Goal: Information Seeking & Learning: Learn about a topic

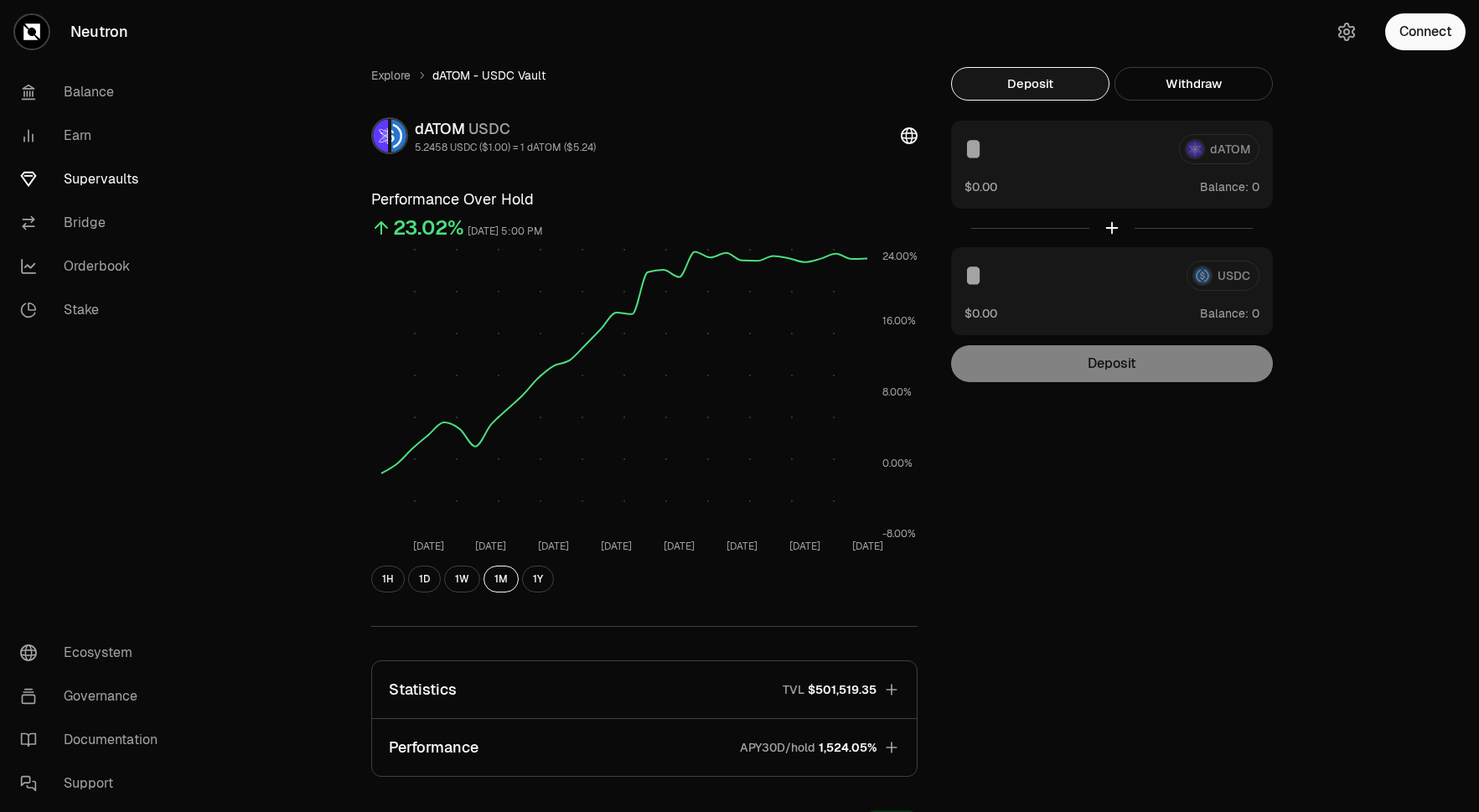
click at [78, 170] on link "Supervaults" at bounding box center [93, 179] width 174 height 44
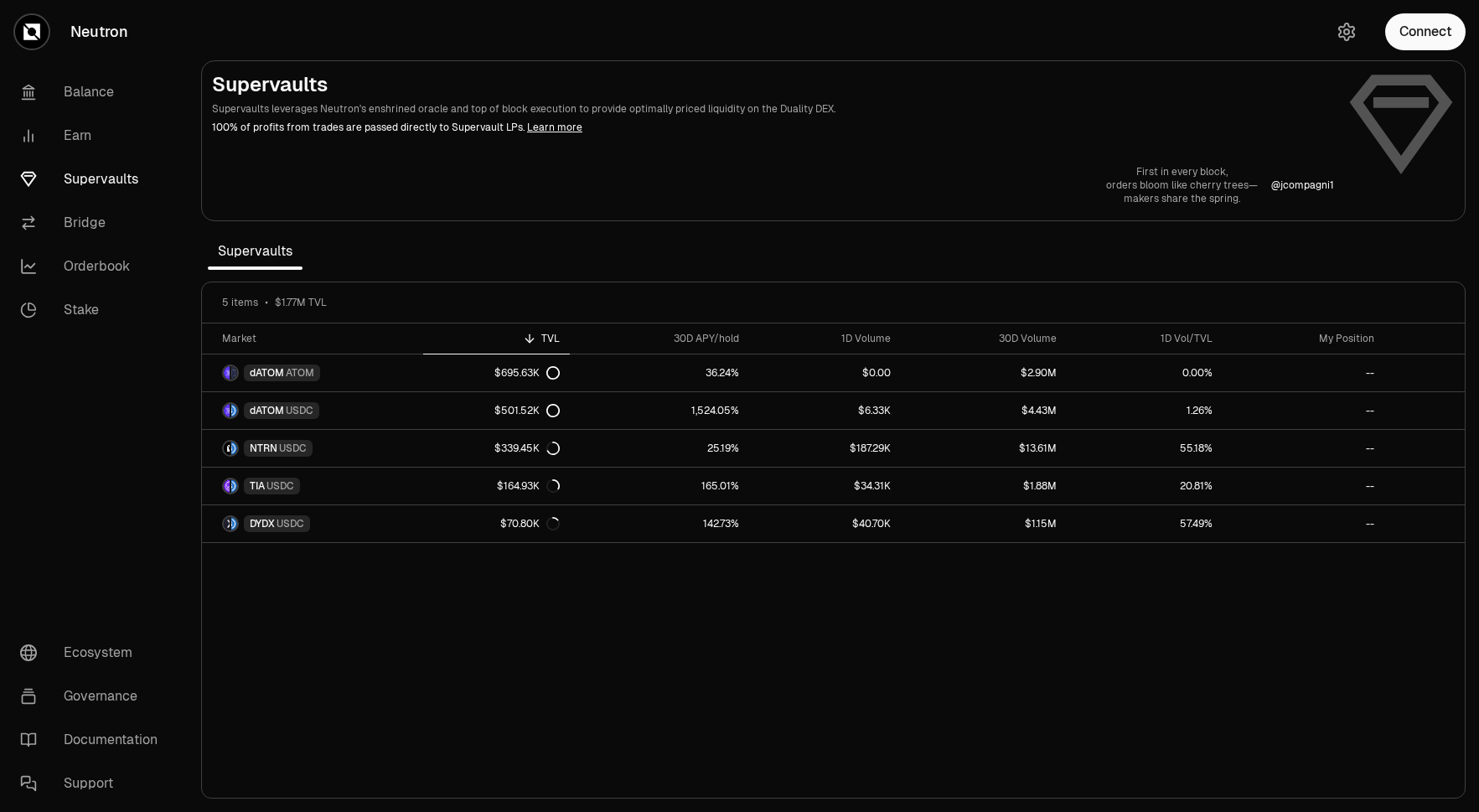
click at [83, 180] on link "Supervaults" at bounding box center [93, 179] width 174 height 44
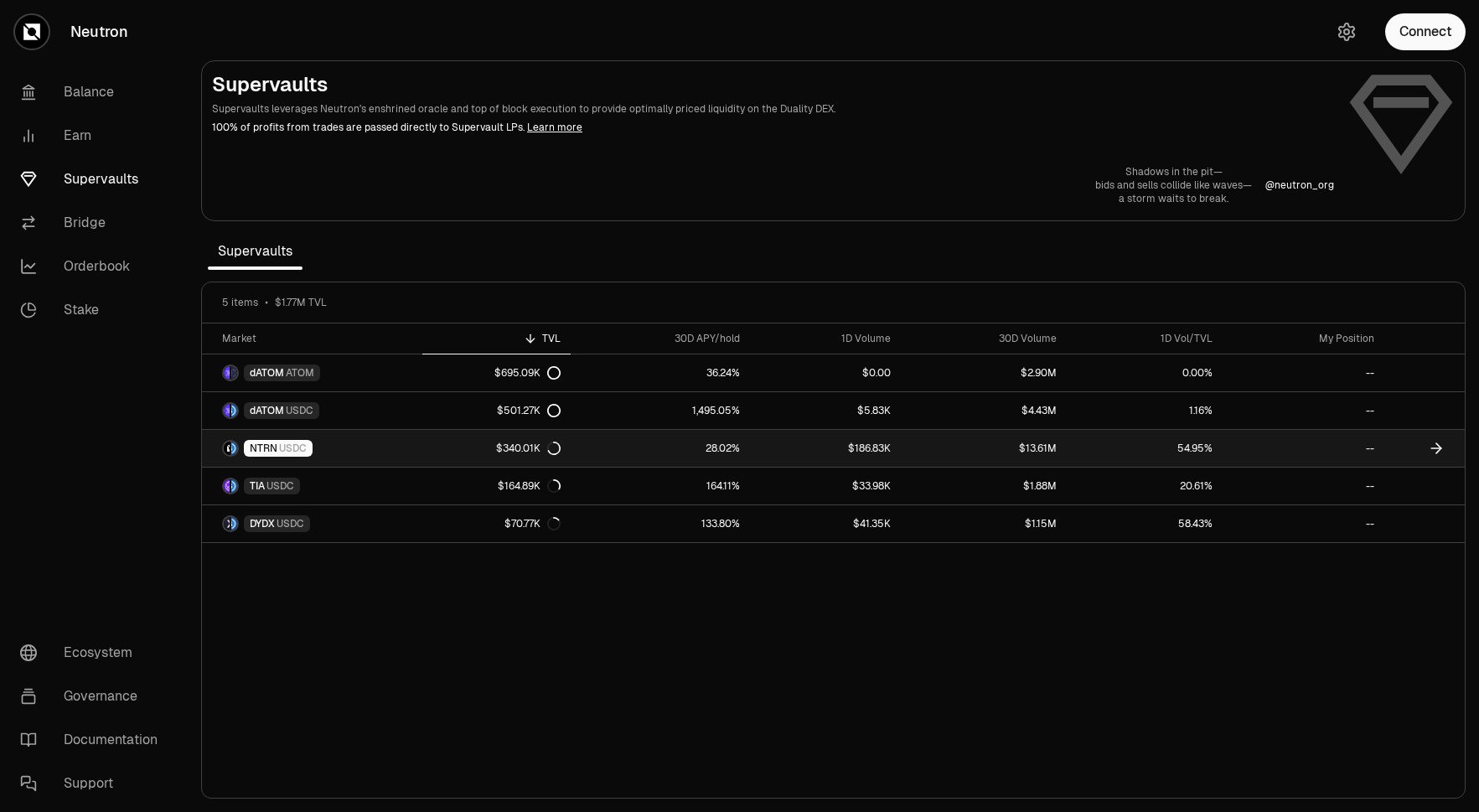
click at [520, 449] on div "$340.01K" at bounding box center [527, 448] width 64 height 13
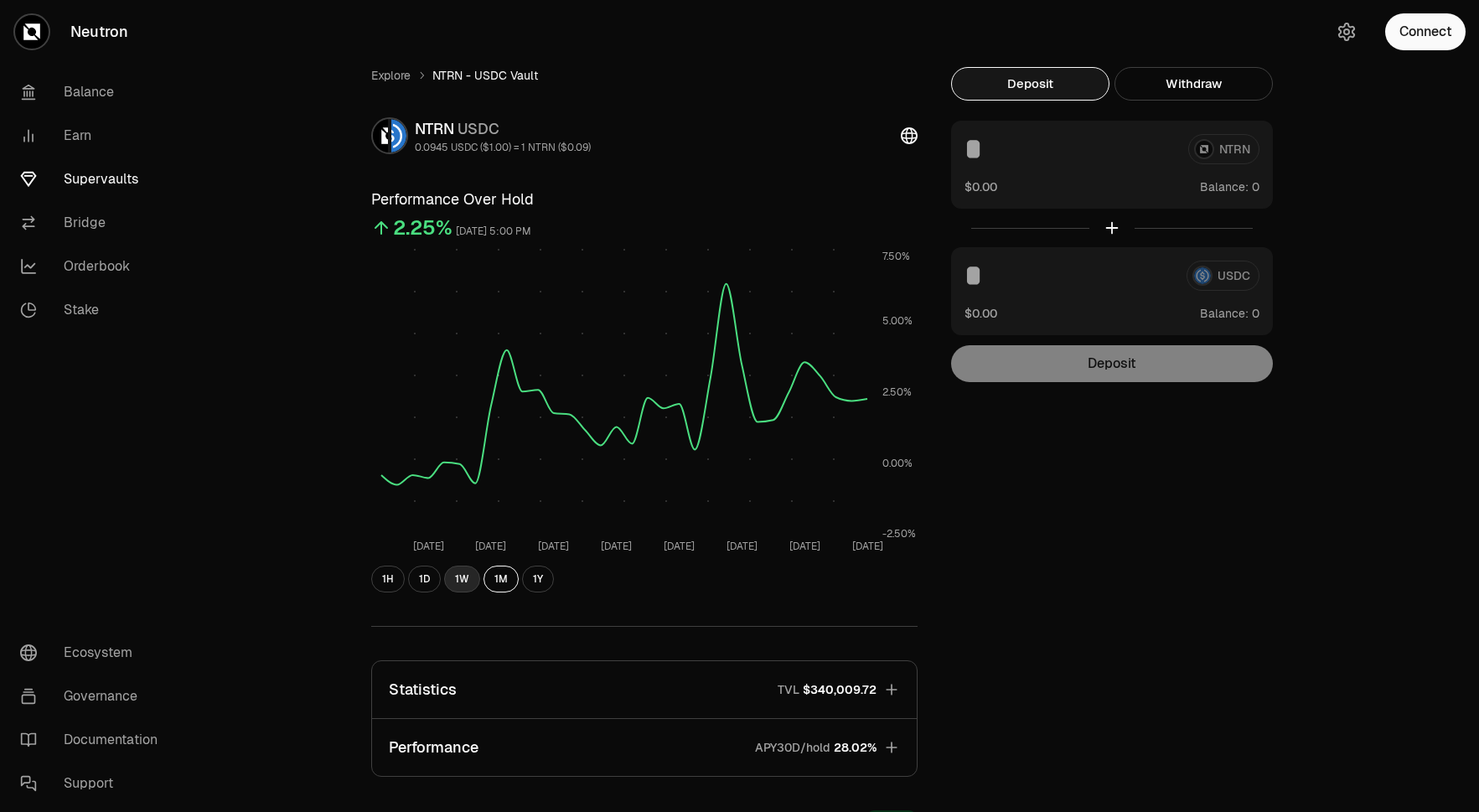
click at [460, 581] on button "1W" at bounding box center [461, 579] width 36 height 27
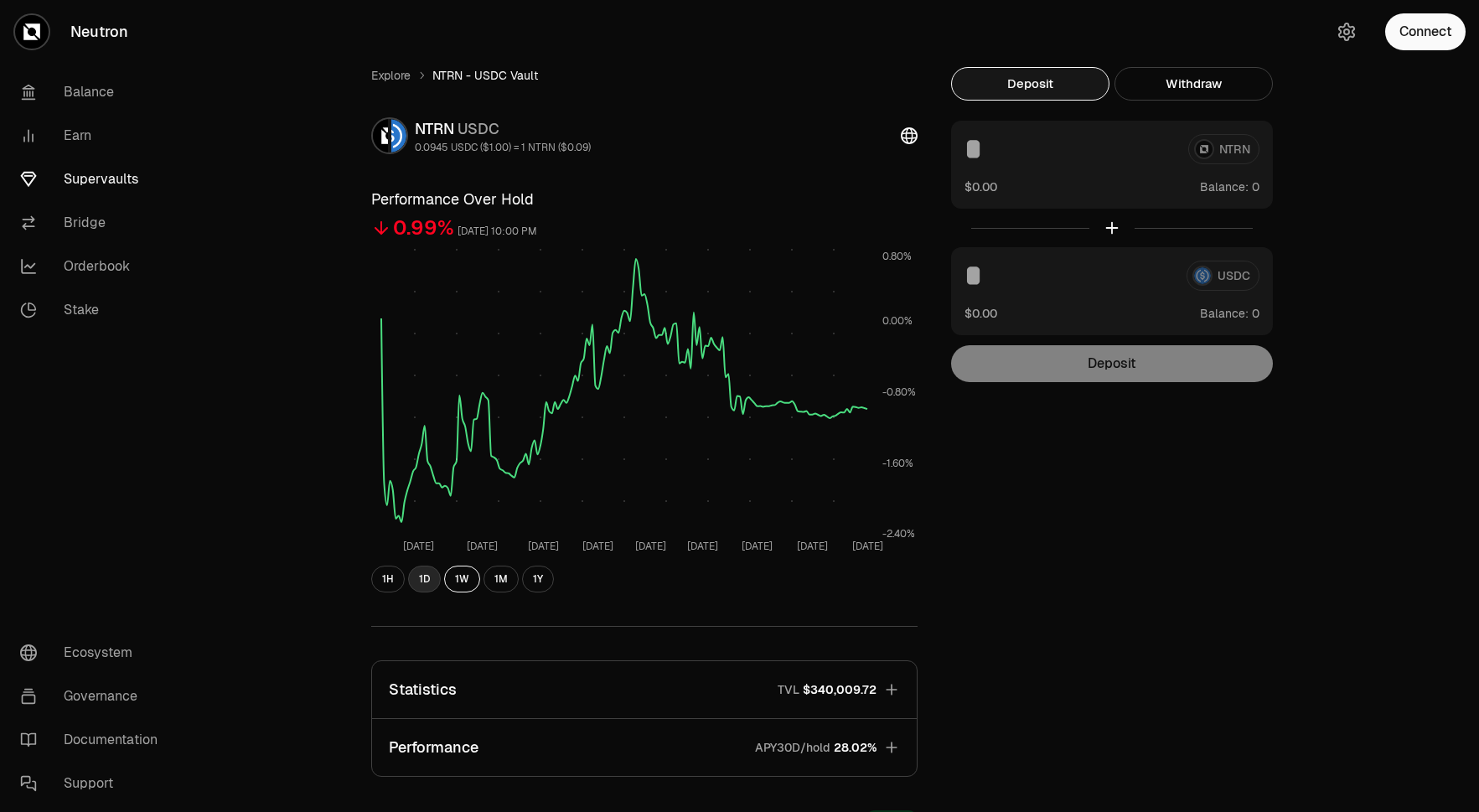
click at [424, 588] on button "1D" at bounding box center [424, 579] width 33 height 27
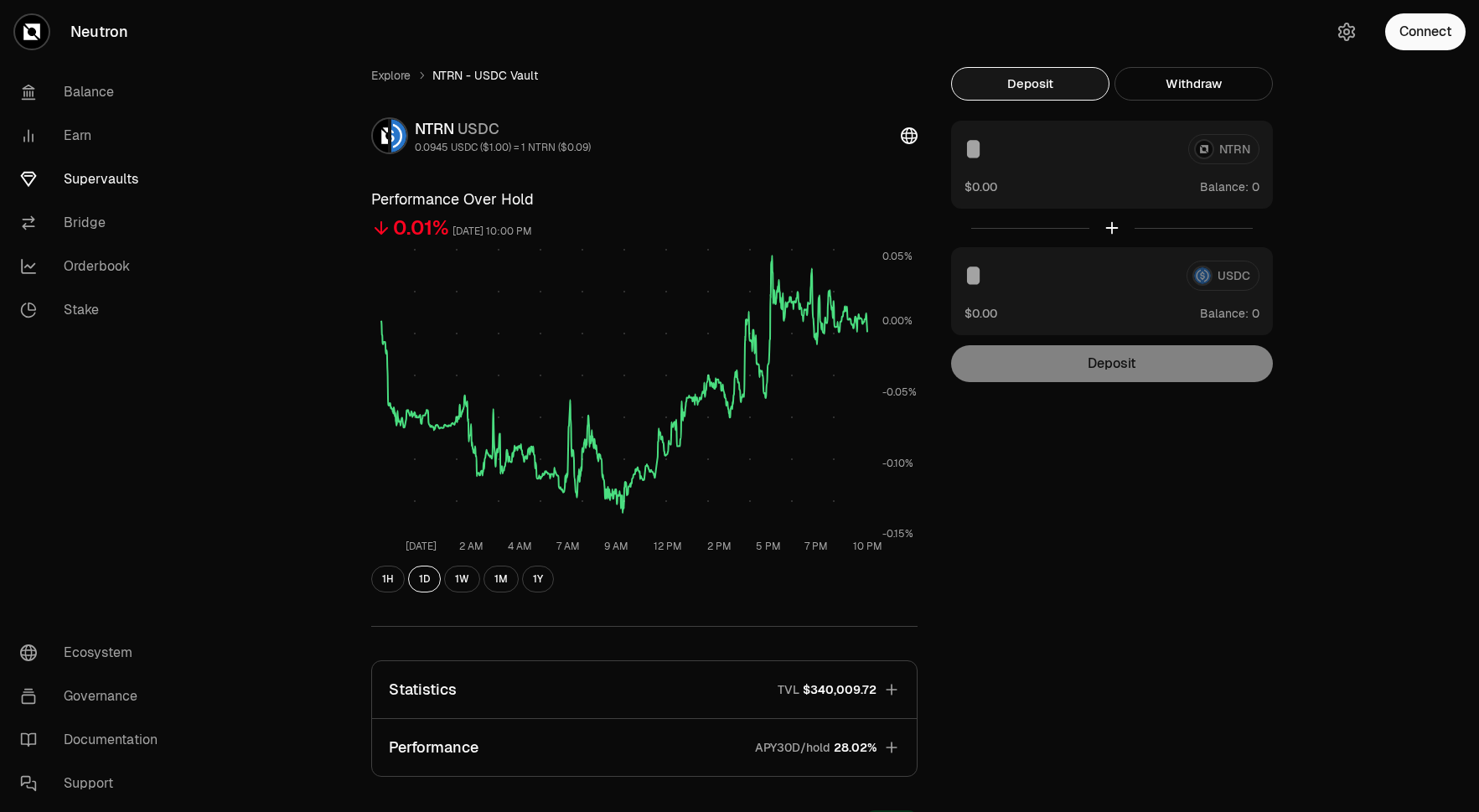
click at [114, 184] on link "Supervaults" at bounding box center [93, 179] width 174 height 44
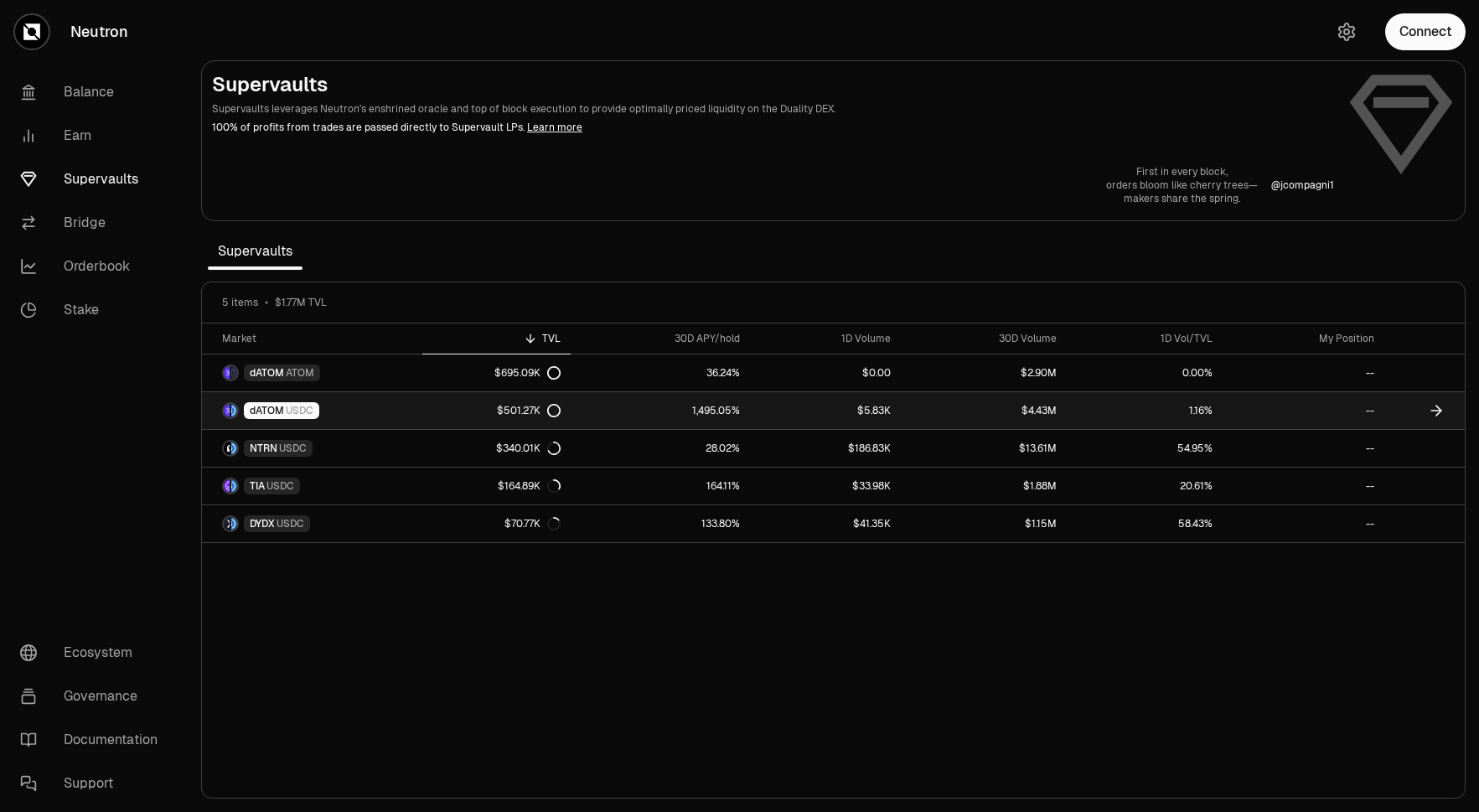
click at [336, 401] on link "dATOM USDC" at bounding box center [312, 411] width 220 height 37
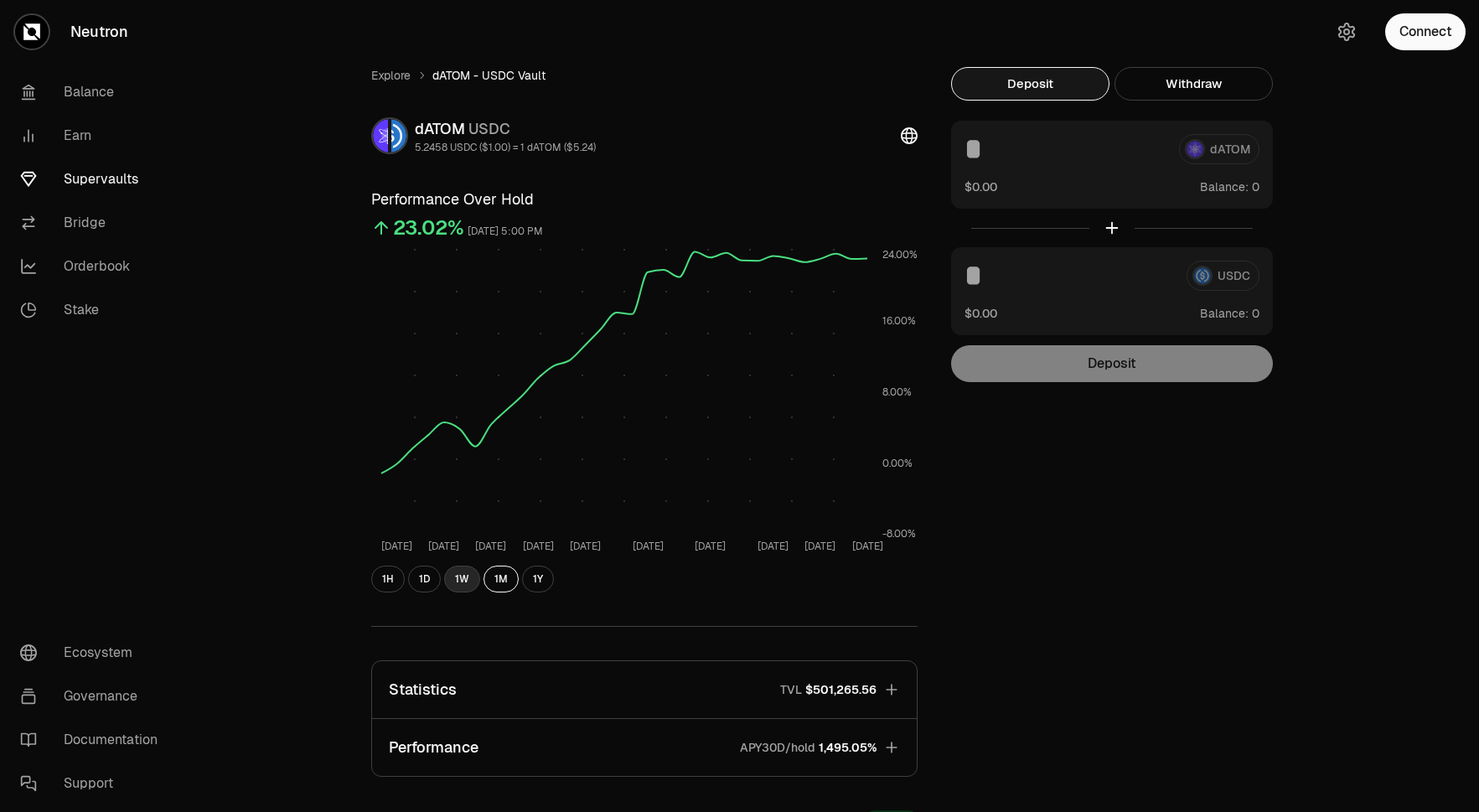
click at [450, 579] on button "1W" at bounding box center [461, 579] width 36 height 27
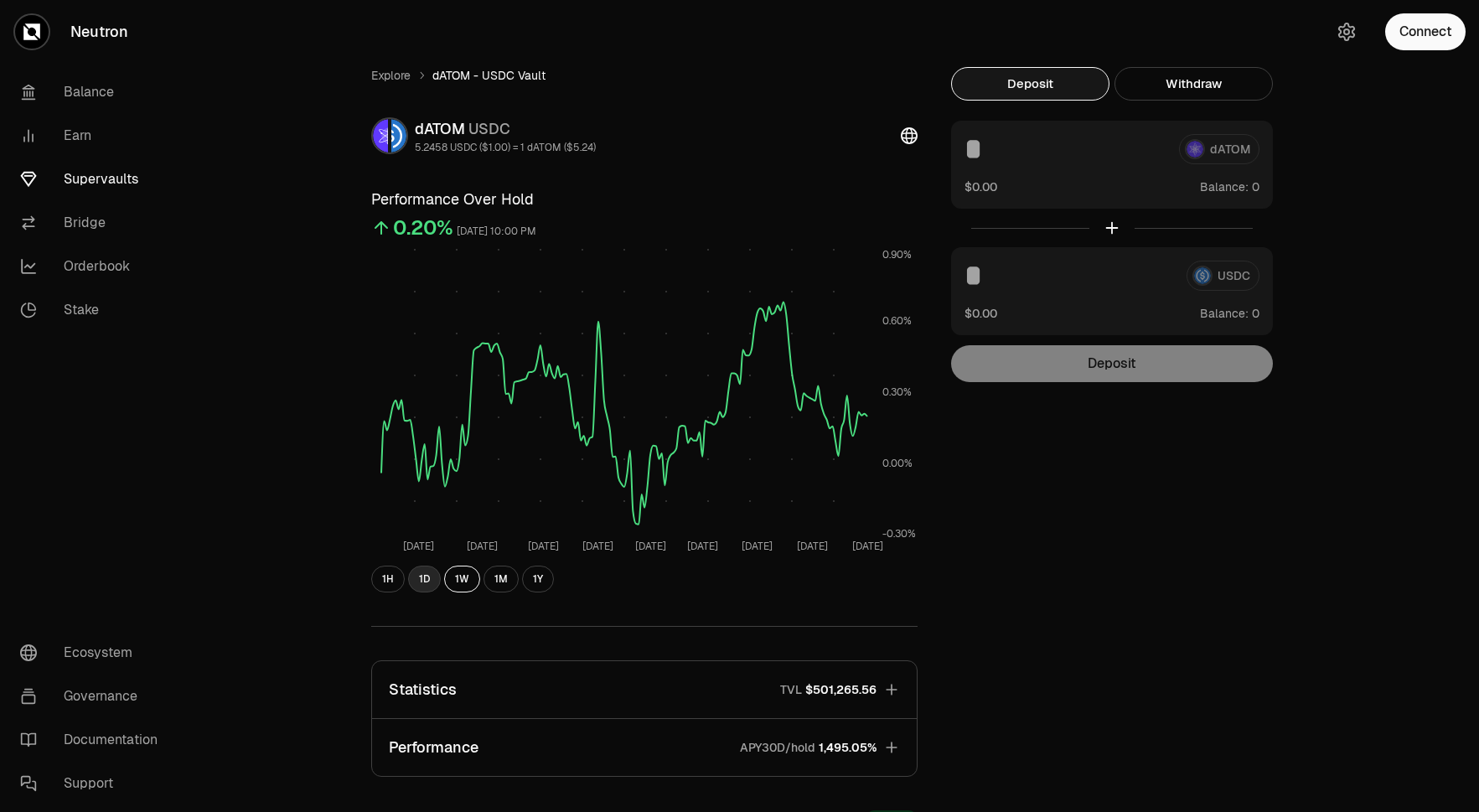
click at [418, 579] on button "1D" at bounding box center [424, 579] width 33 height 27
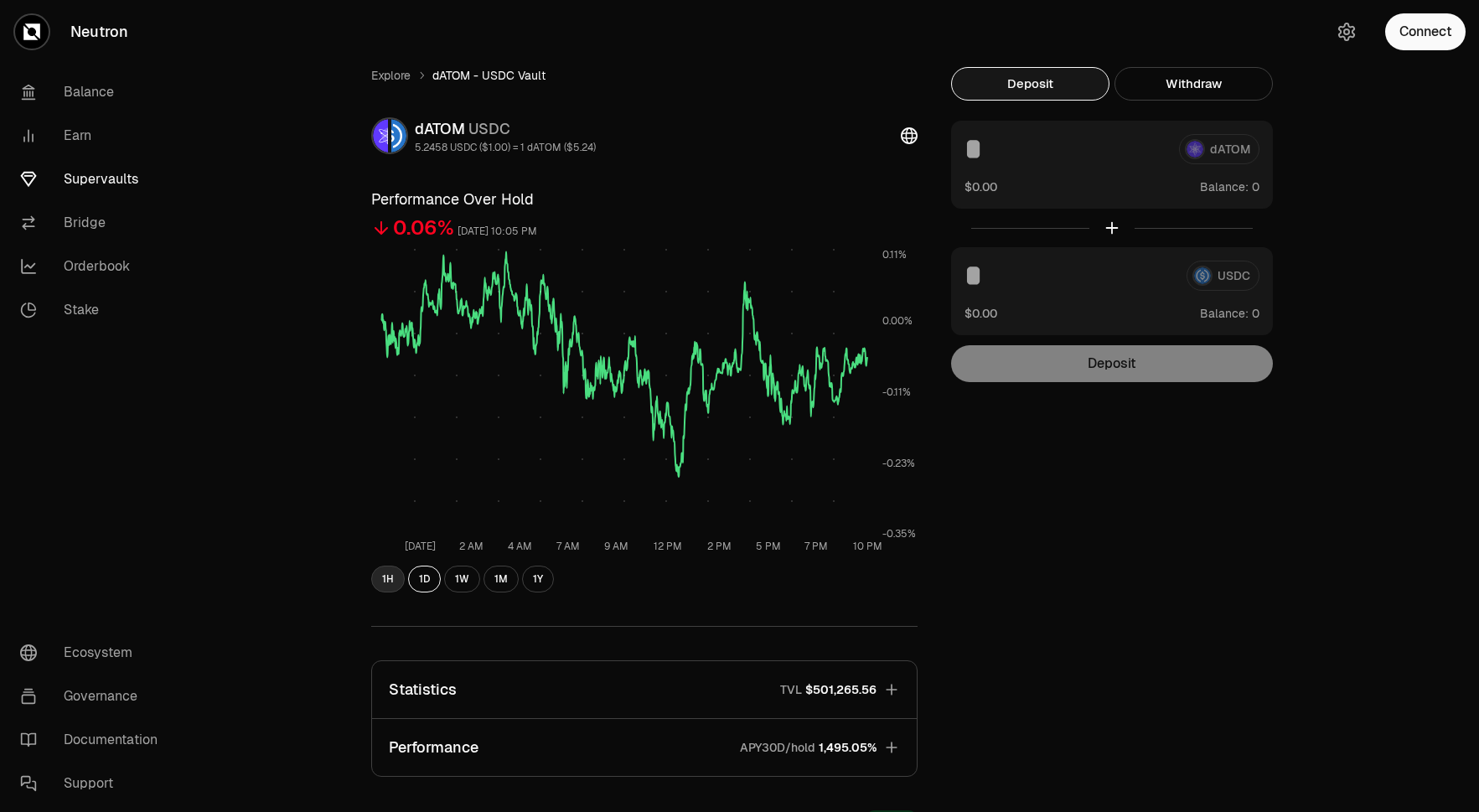
click at [395, 578] on button "1H" at bounding box center [388, 579] width 33 height 27
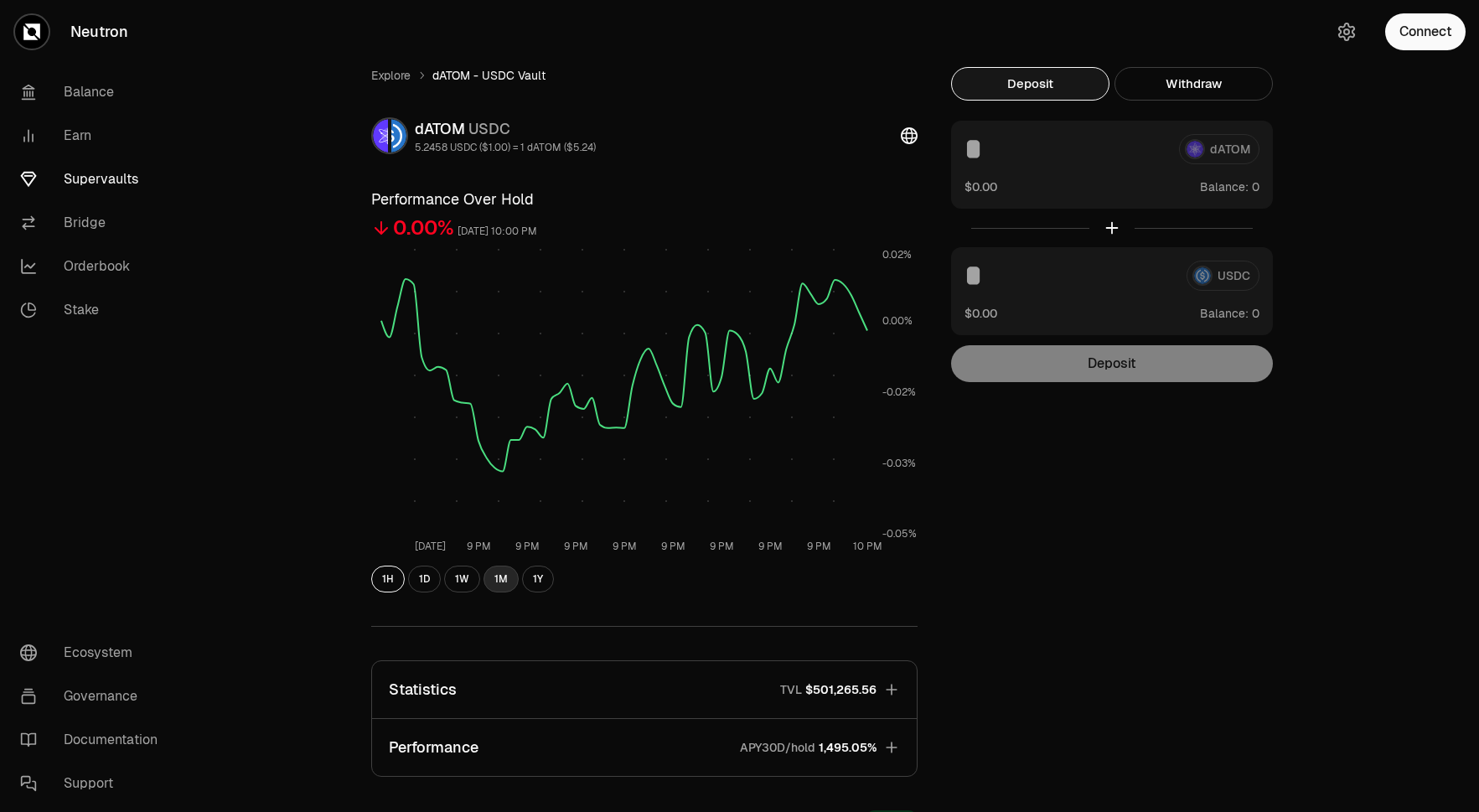
click at [490, 582] on button "1M" at bounding box center [501, 579] width 35 height 27
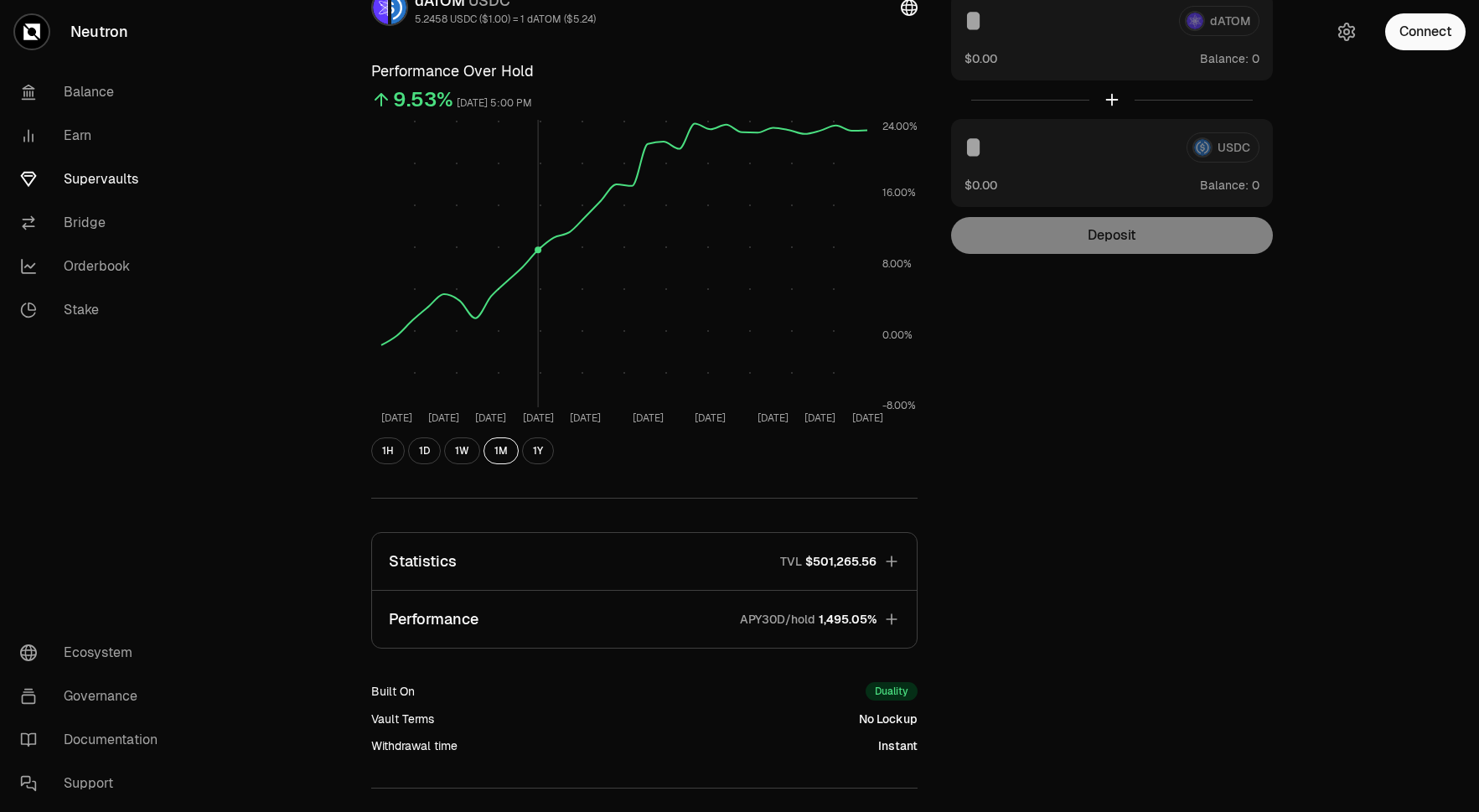
scroll to position [259, 0]
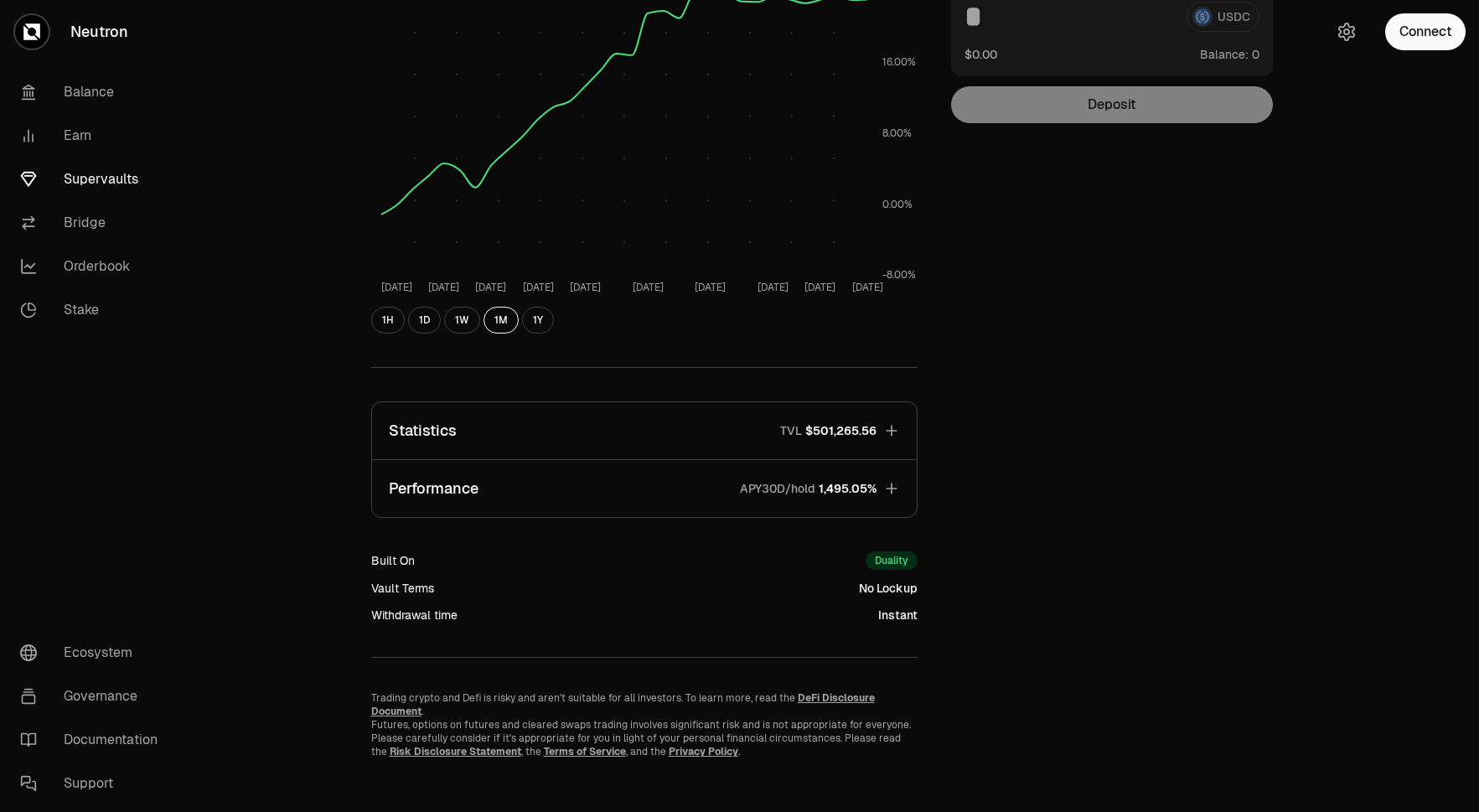
click at [900, 484] on button "Performance APY30D/hold 1,495.05%" at bounding box center [645, 488] width 545 height 57
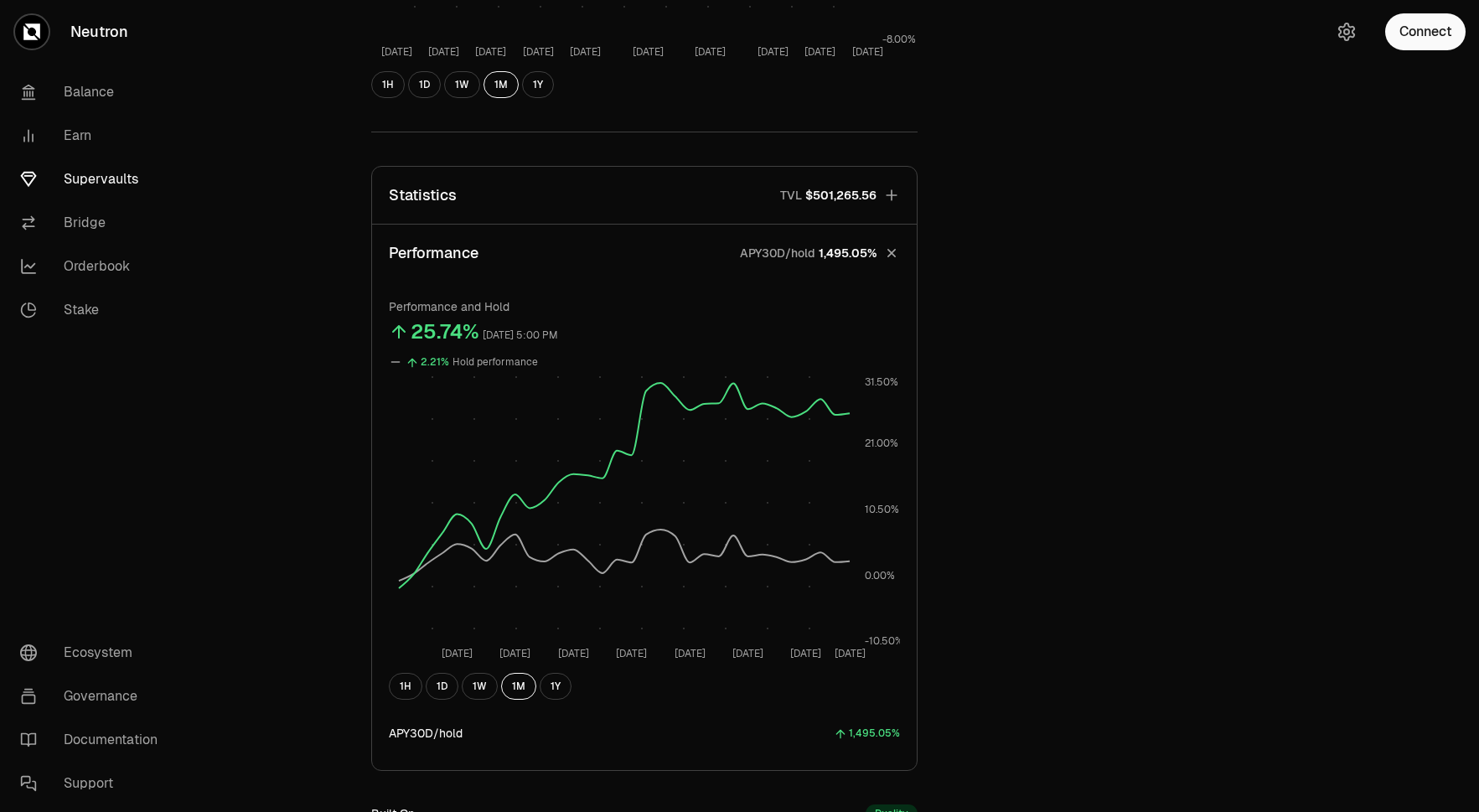
scroll to position [522, 0]
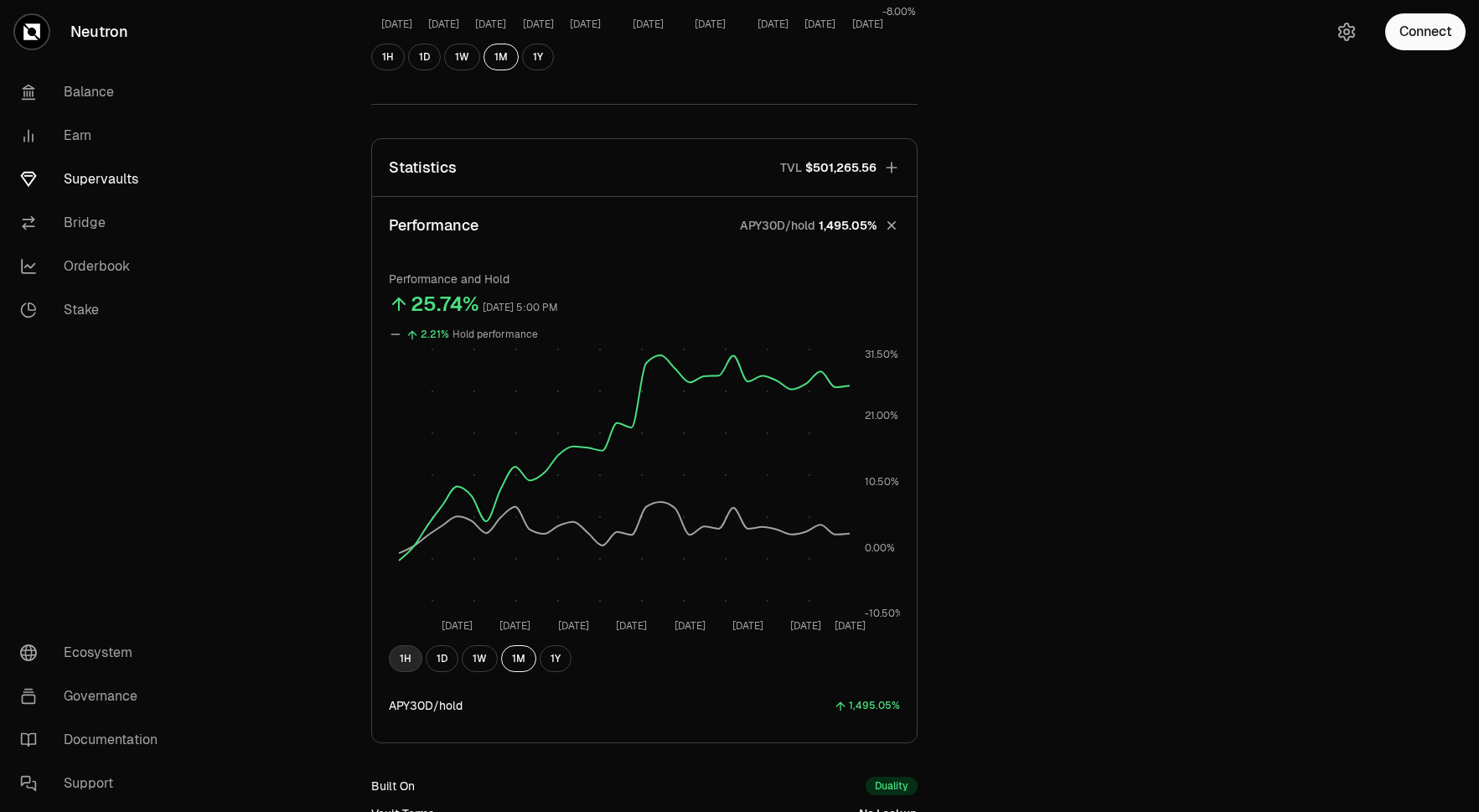
click at [416, 663] on button "1H" at bounding box center [406, 659] width 33 height 27
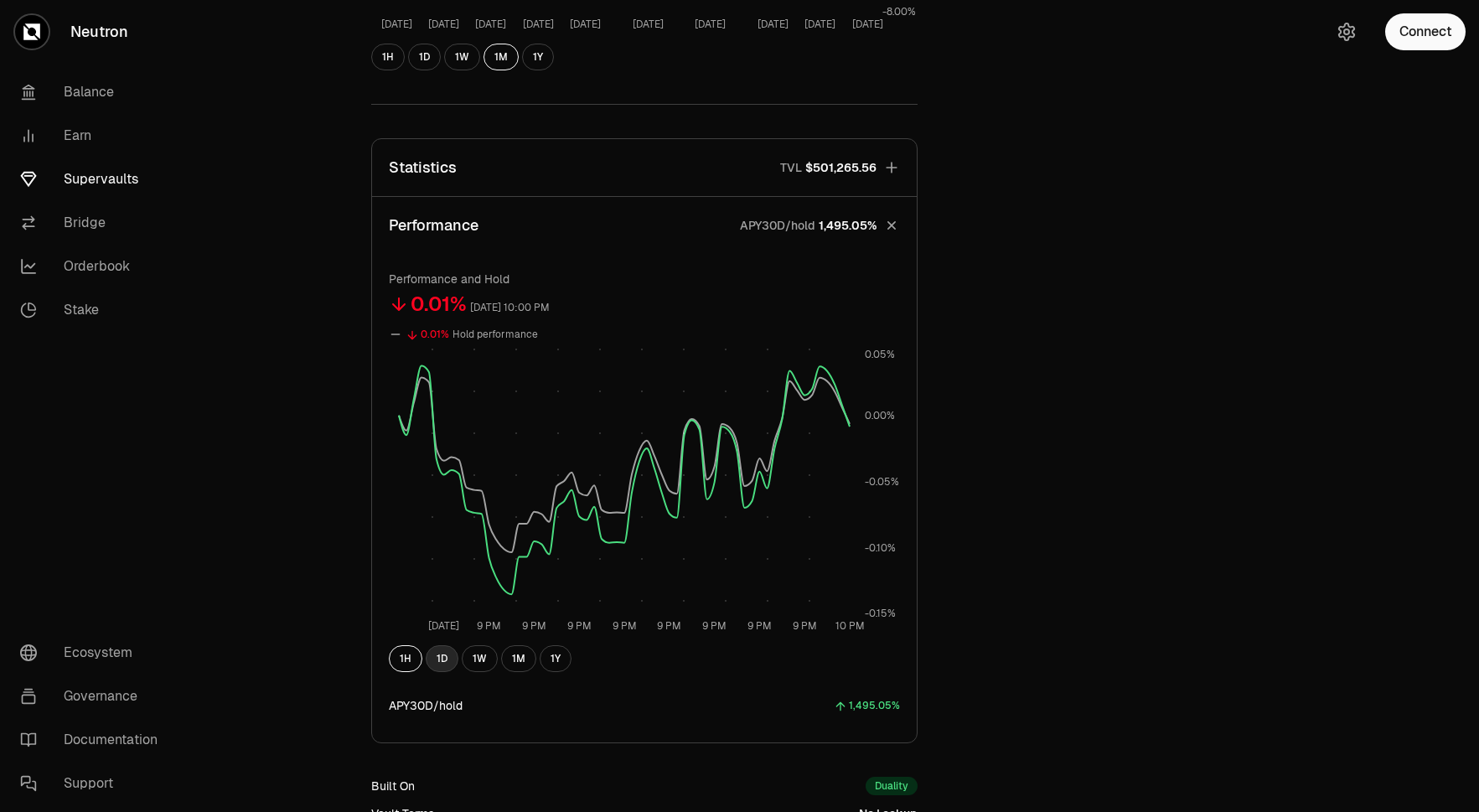
click at [436, 666] on button "1D" at bounding box center [442, 659] width 33 height 27
